Goal: Task Accomplishment & Management: Complete application form

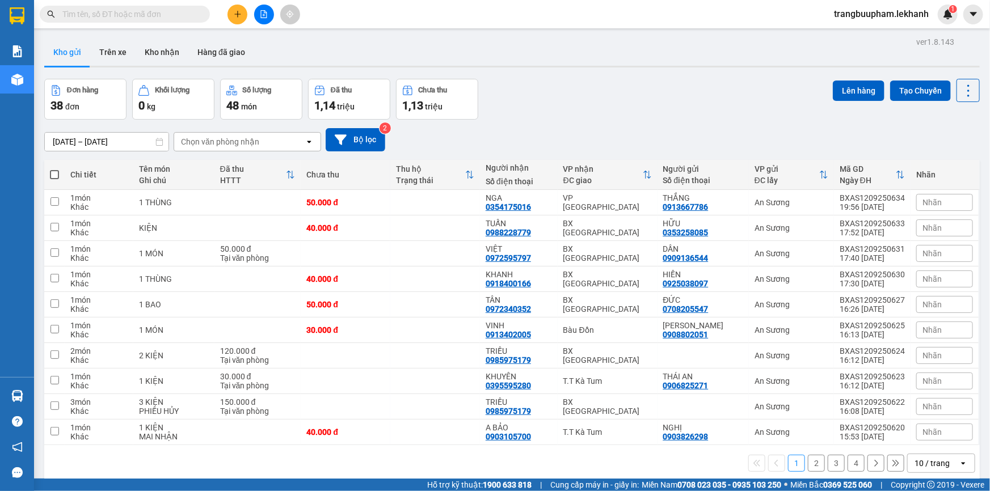
click at [240, 18] on button at bounding box center [237, 15] width 20 height 20
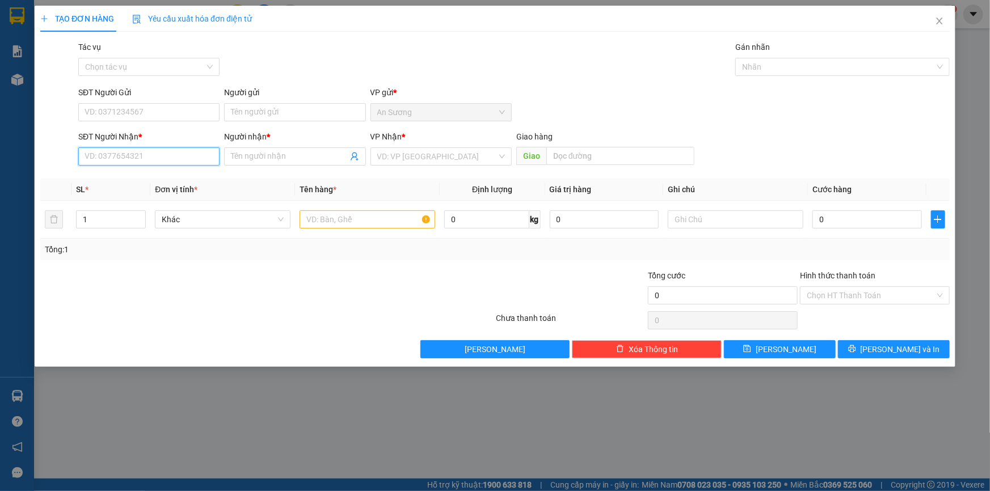
click at [102, 157] on input "SĐT Người Nhận *" at bounding box center [148, 156] width 141 height 18
click at [141, 178] on div "0879055626 - phở hà nội" at bounding box center [157, 179] width 144 height 12
type input "0879055626"
type input "phở hà nội"
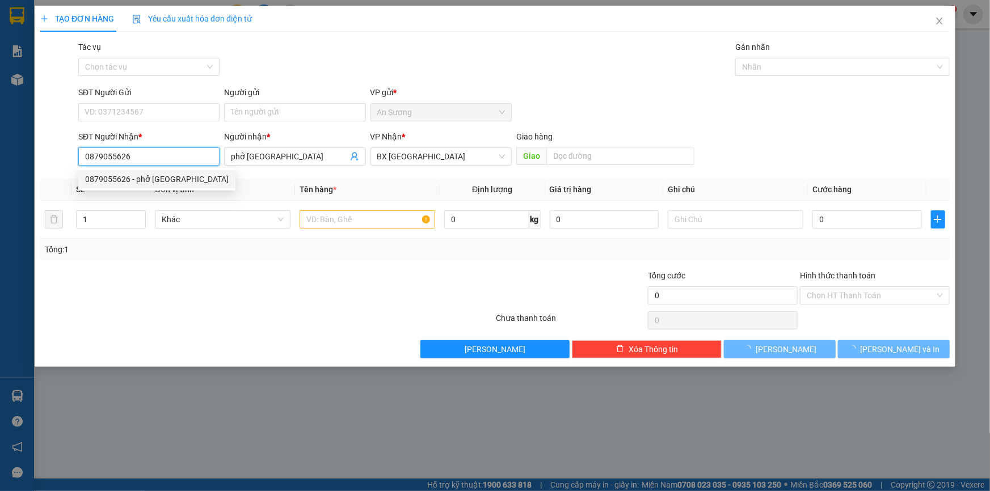
type input "40.000"
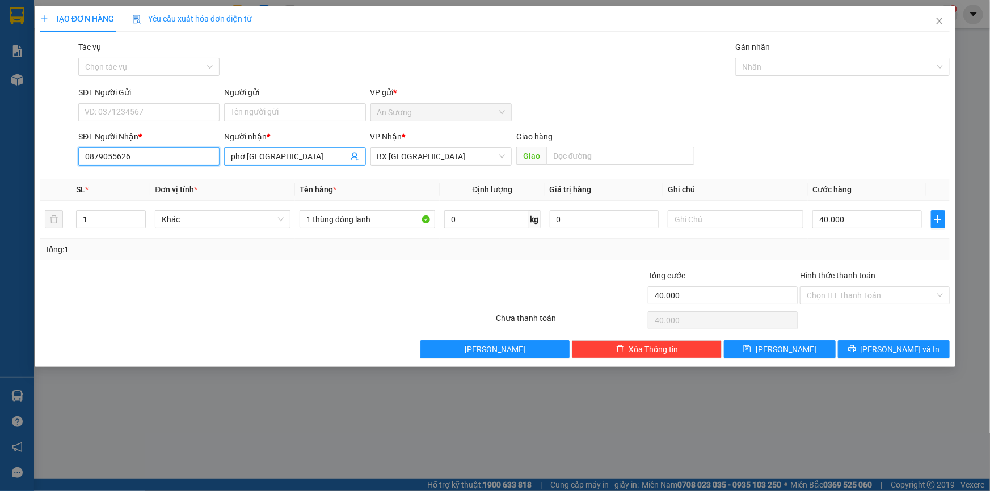
type input "0879055626"
click at [283, 156] on input "phở hà nội" at bounding box center [289, 156] width 116 height 12
type input "PHỞ HÀ NỘI"
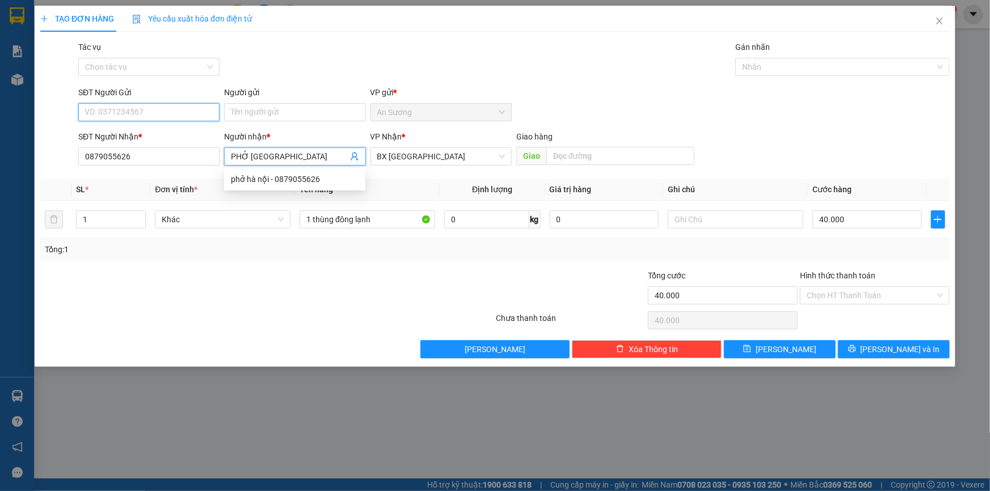
click at [185, 109] on input "SĐT Người Gửi" at bounding box center [148, 112] width 141 height 18
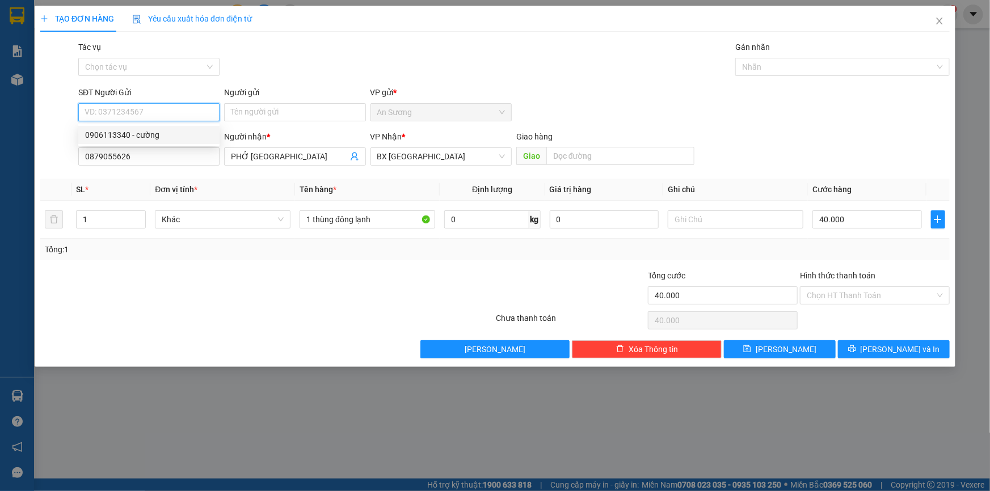
click at [183, 137] on div "0906113340 - cường" at bounding box center [149, 135] width 128 height 12
type input "0906113340"
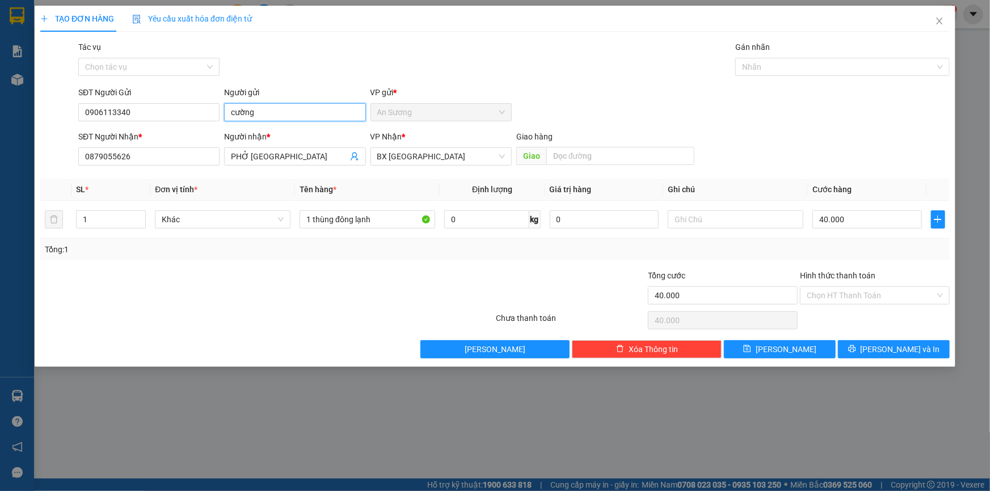
click at [313, 114] on input "cường" at bounding box center [294, 112] width 141 height 18
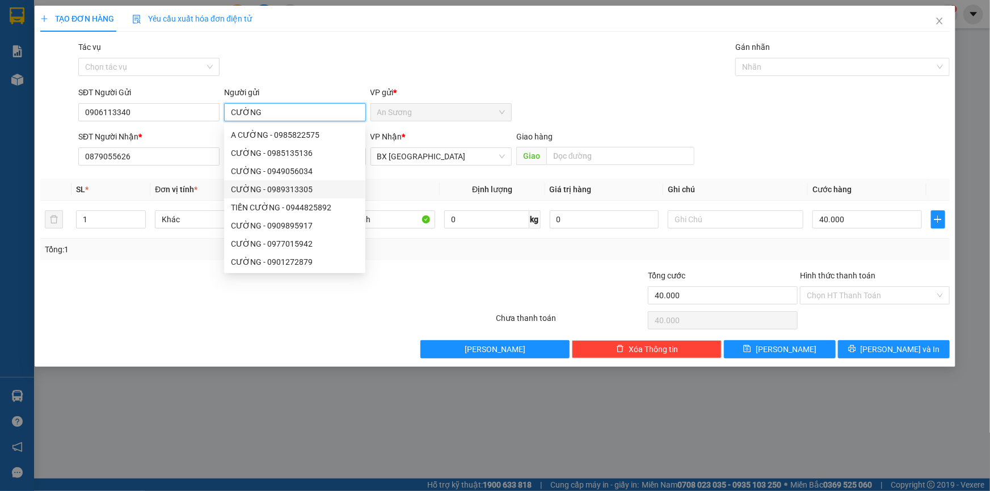
type input "CƯỜNG"
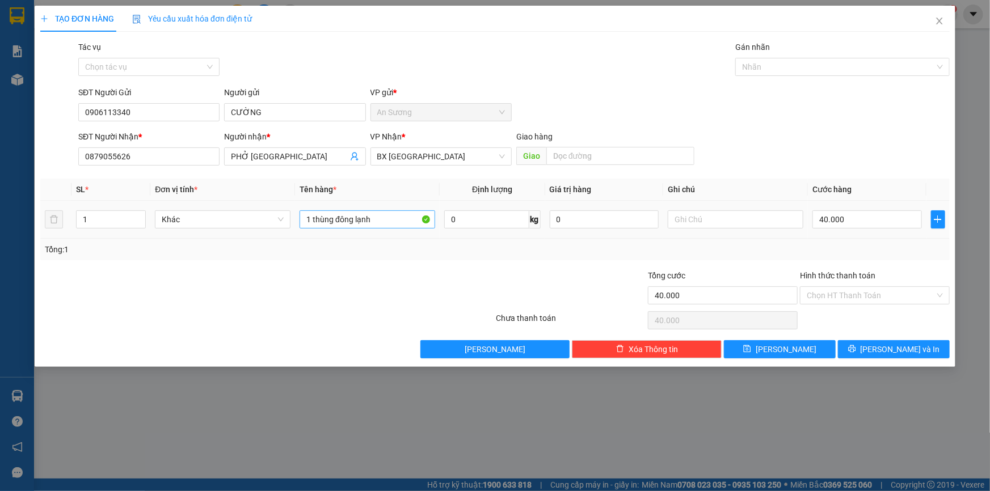
drag, startPoint x: 416, startPoint y: 252, endPoint x: 395, endPoint y: 221, distance: 37.3
click at [417, 253] on div "Tổng: 1" at bounding box center [495, 249] width 900 height 12
click at [395, 221] on input "1 thùng đông lạnh" at bounding box center [367, 219] width 136 height 18
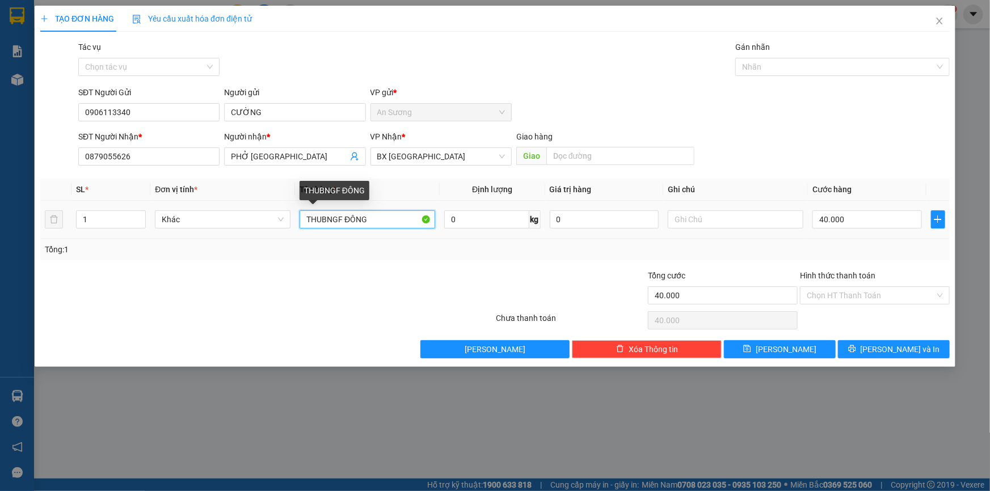
click at [396, 218] on input "THUBNGF ĐÔNG" at bounding box center [367, 219] width 136 height 18
click at [358, 214] on input "THÙNG ĐÔNG" at bounding box center [367, 219] width 136 height 18
click at [383, 221] on input "THÙNG ĐÔNG" at bounding box center [367, 219] width 136 height 18
type input "THÙNG ĐÔNG LẠNH"
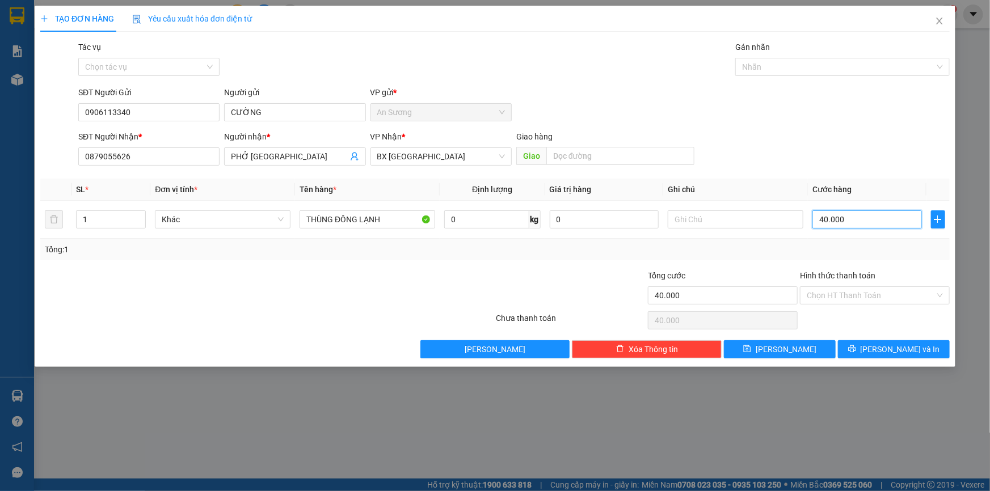
click at [856, 223] on input "40.000" at bounding box center [866, 219] width 109 height 18
click at [851, 215] on input "40.000" at bounding box center [866, 219] width 109 height 18
click at [851, 216] on input "40.000" at bounding box center [866, 219] width 109 height 18
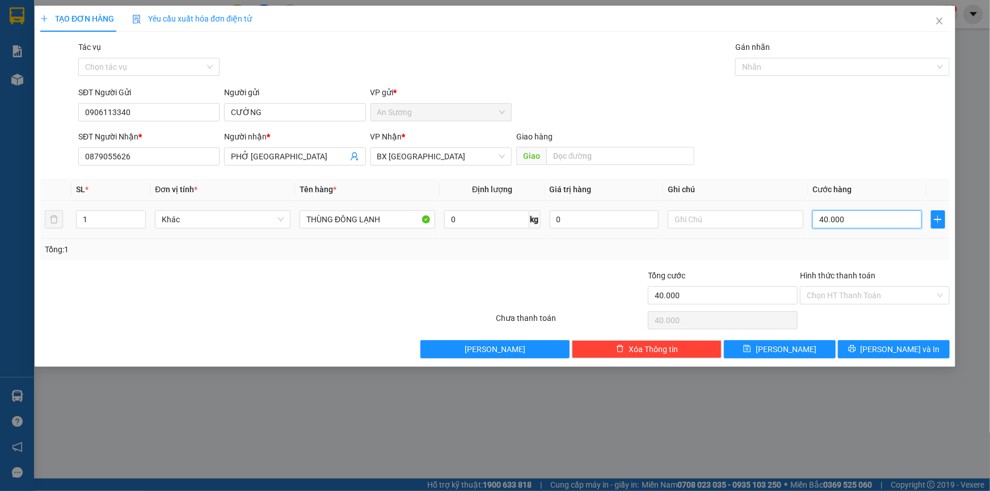
type input "5"
type input "50"
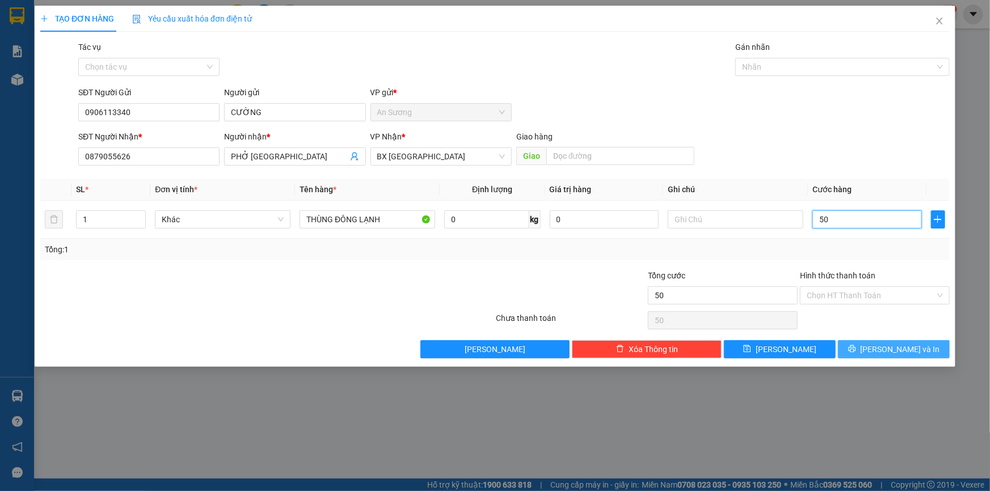
type input "50"
type input "50.000"
click at [907, 345] on span "Lưu và In" at bounding box center [899, 349] width 79 height 12
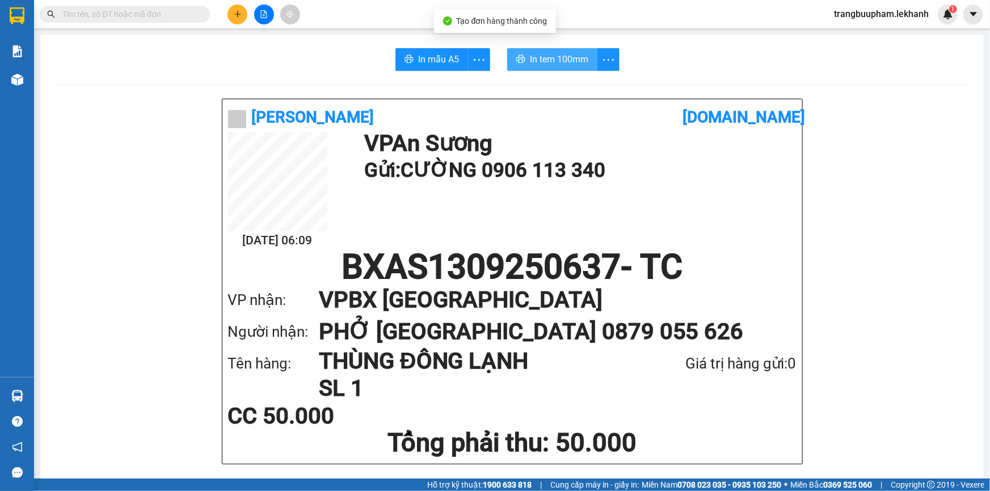
click at [535, 62] on span "In tem 100mm" at bounding box center [559, 59] width 58 height 14
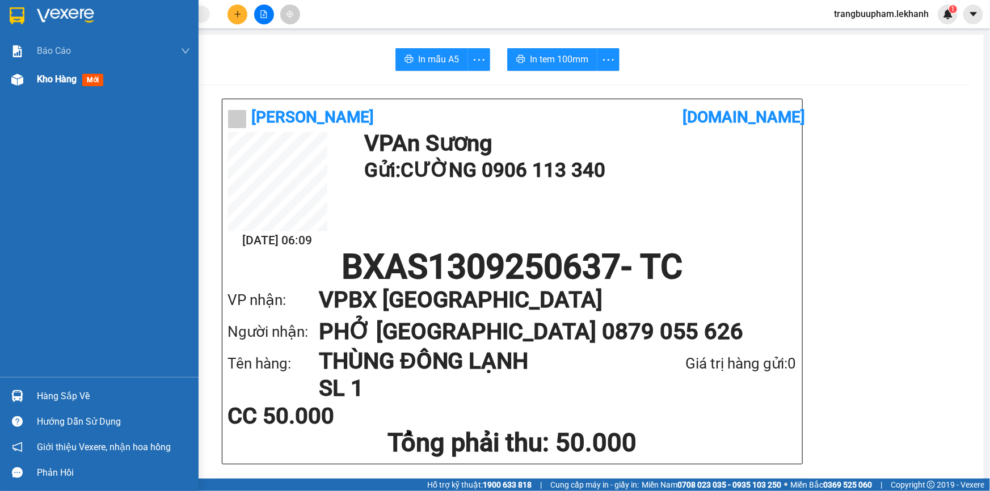
click at [68, 86] on div "Kho hàng mới" at bounding box center [113, 79] width 153 height 28
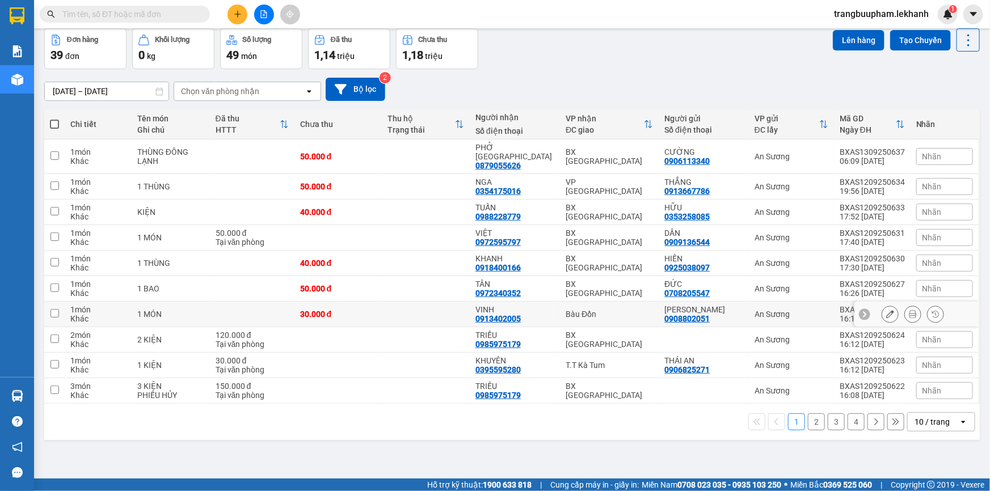
scroll to position [52, 0]
